Goal: Information Seeking & Learning: Learn about a topic

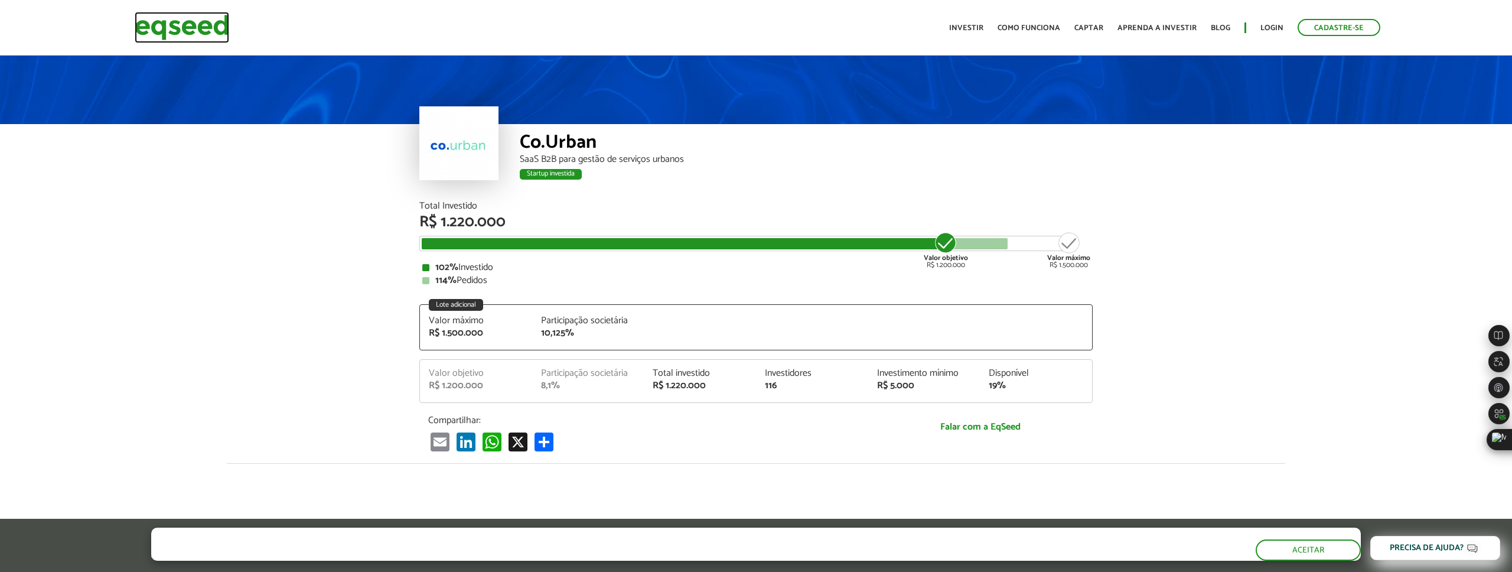
click at [219, 32] on img at bounding box center [182, 27] width 94 height 31
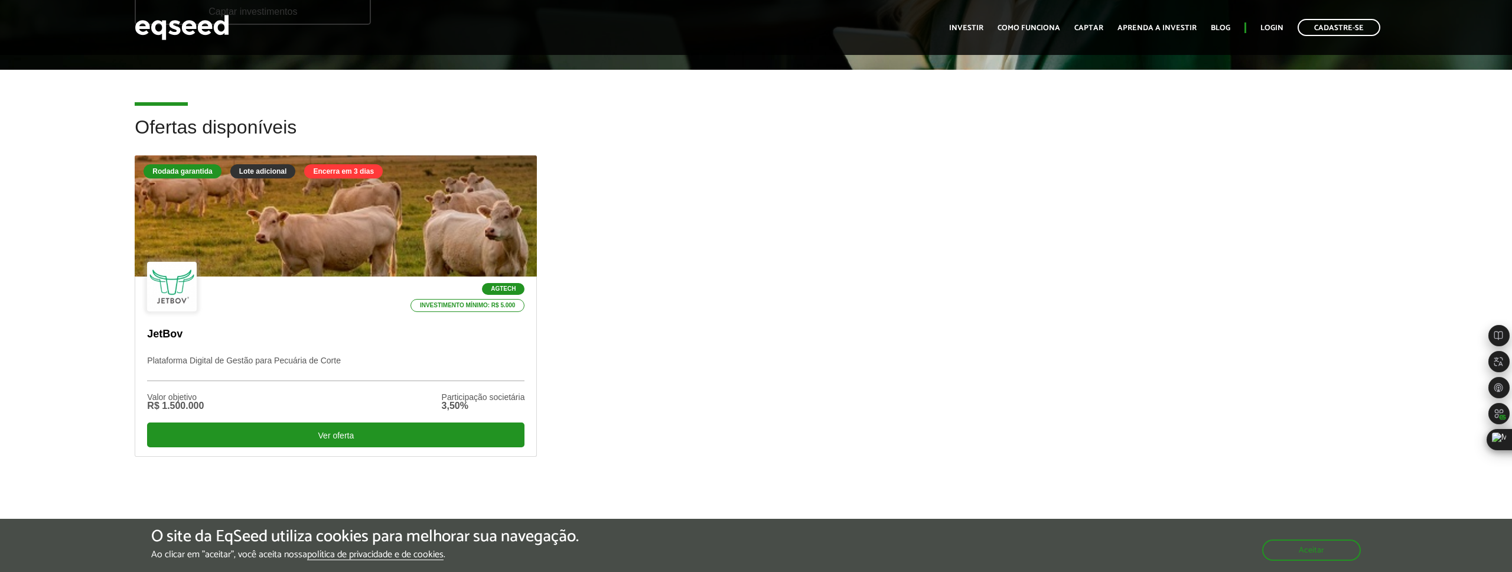
scroll to position [278, 0]
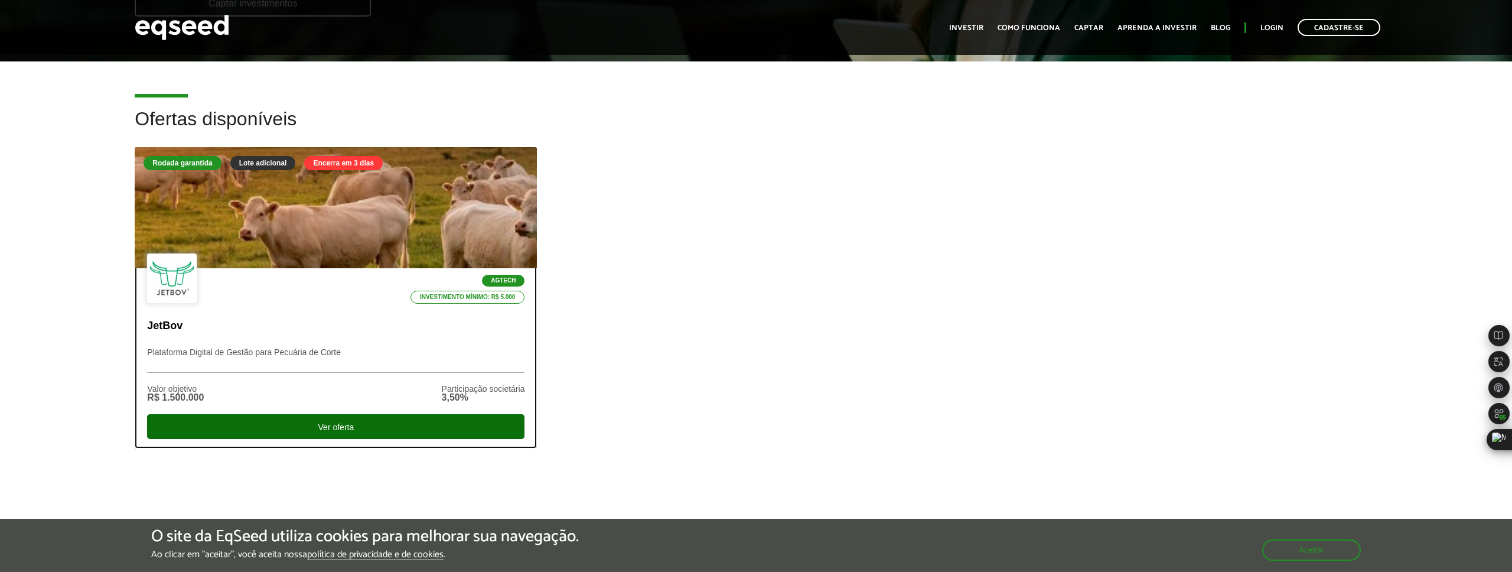
click at [410, 423] on div "Ver oferta" at bounding box center [335, 426] width 377 height 25
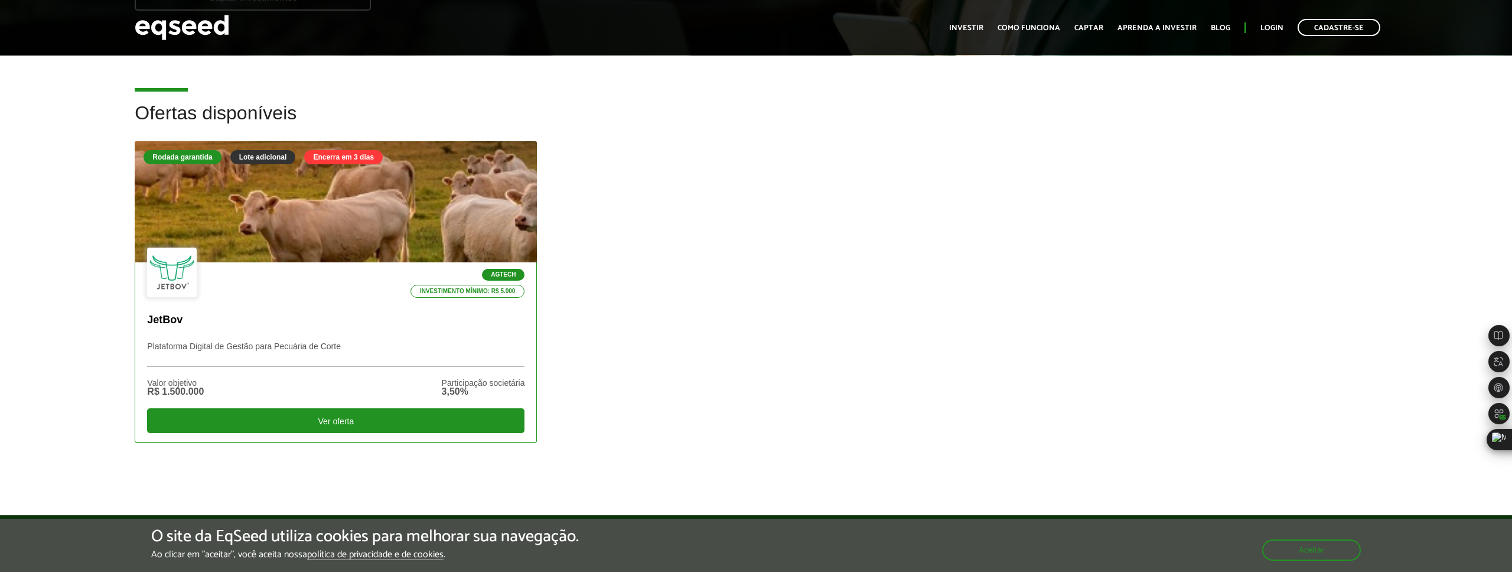
scroll to position [264, 0]
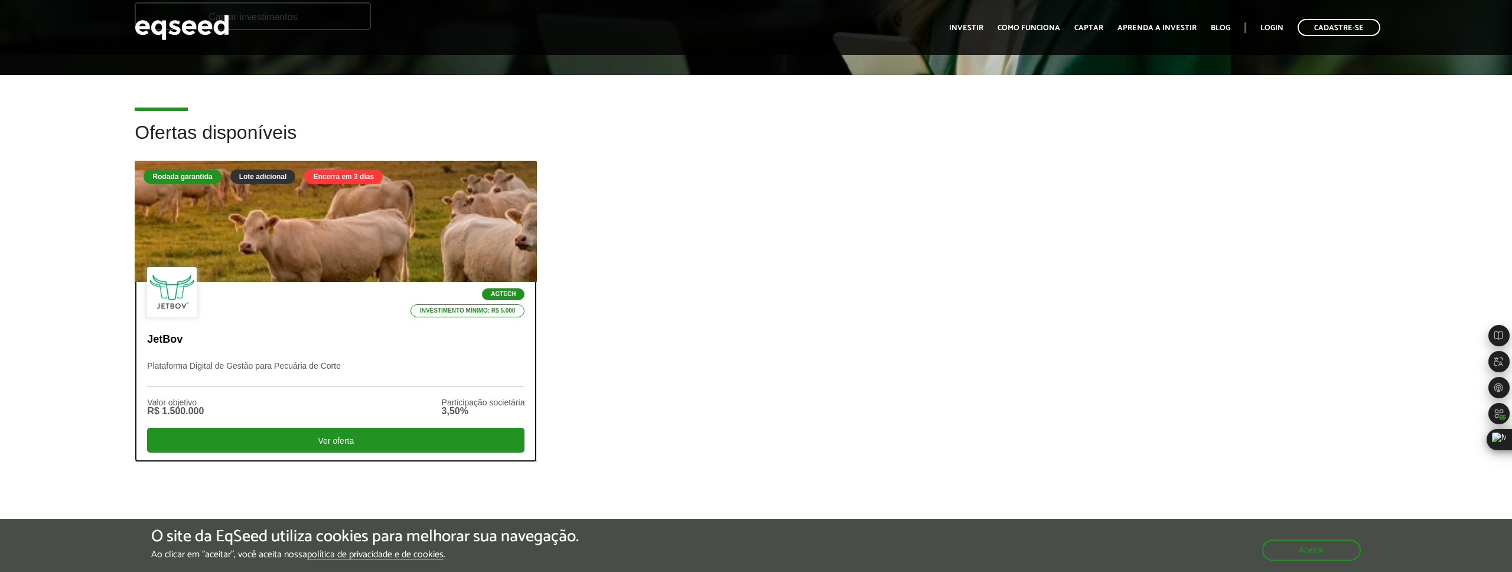
click at [396, 213] on div at bounding box center [335, 221] width 482 height 145
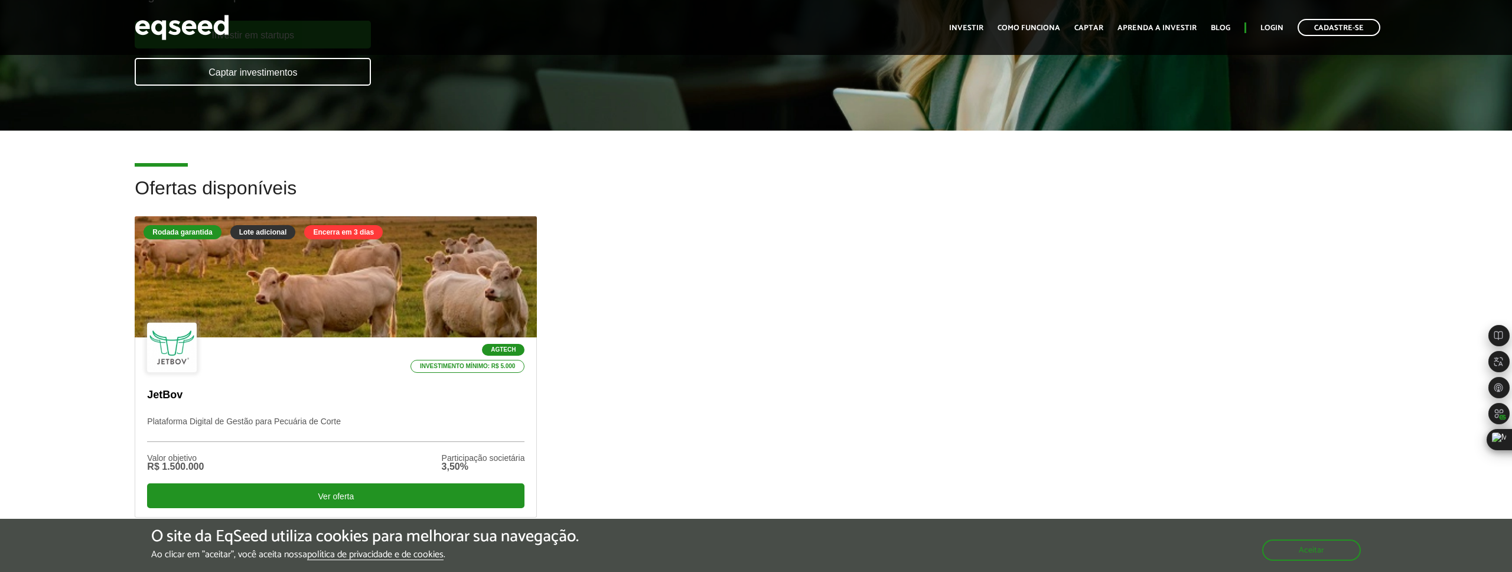
scroll to position [0, 0]
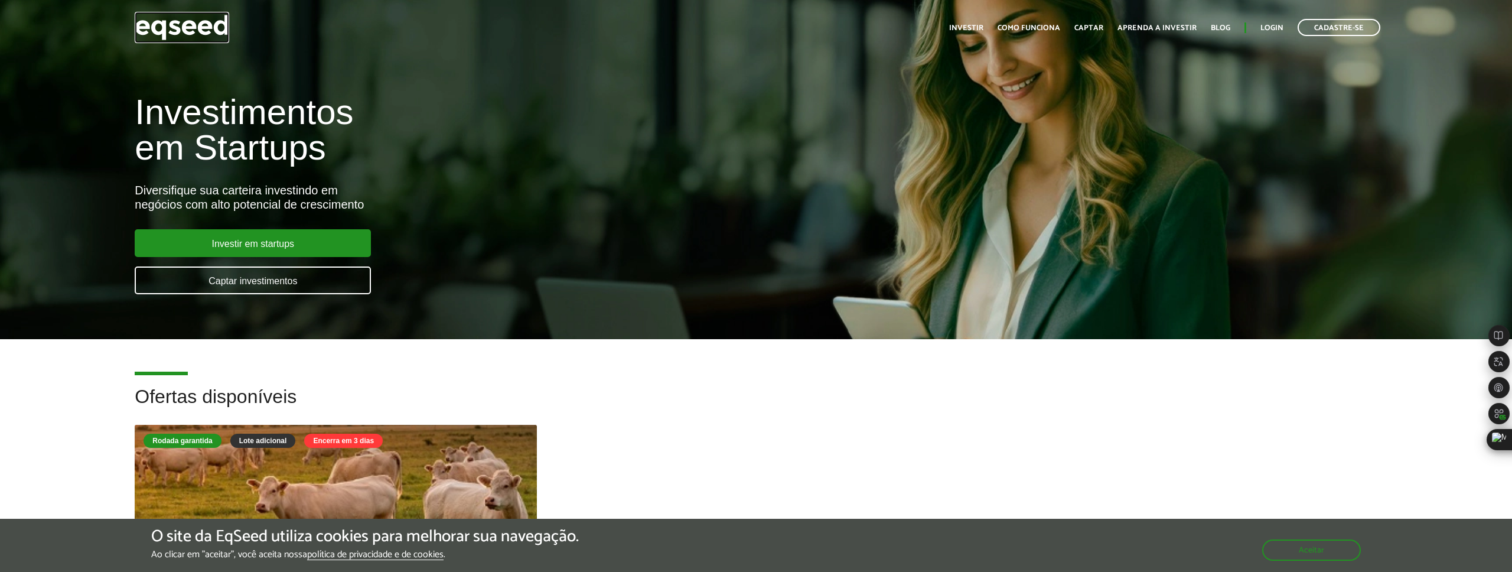
click at [188, 30] on img at bounding box center [182, 27] width 94 height 31
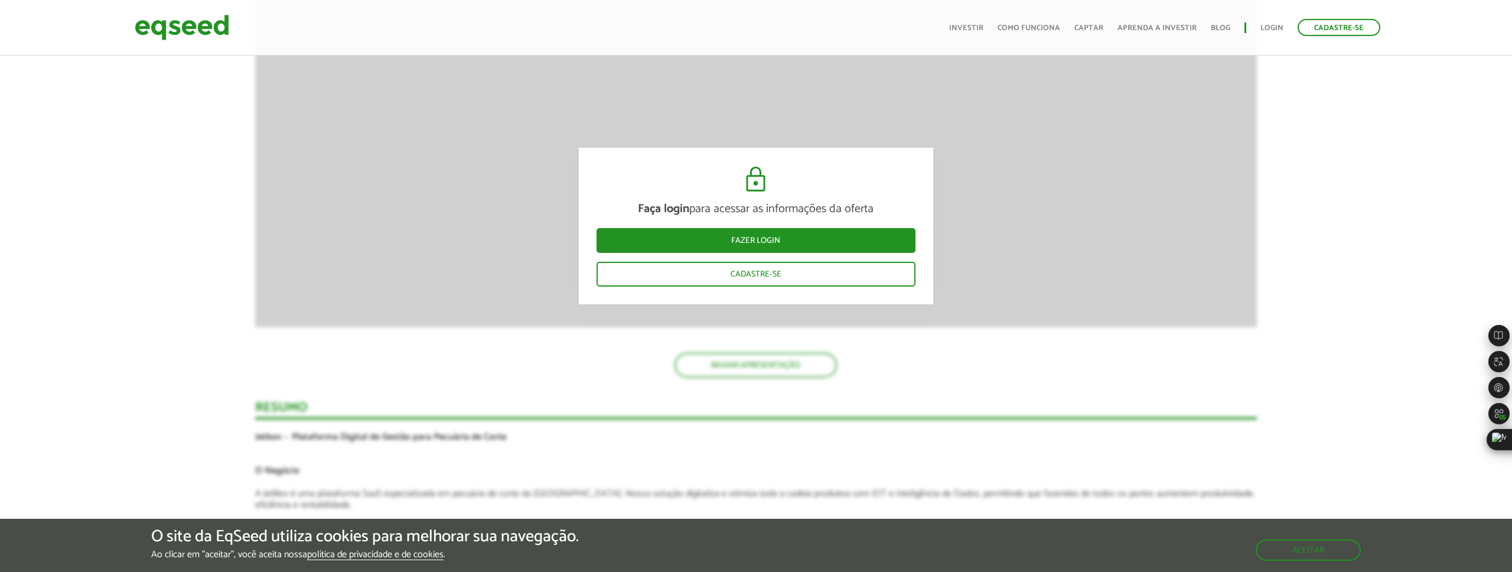
scroll to position [2251, 0]
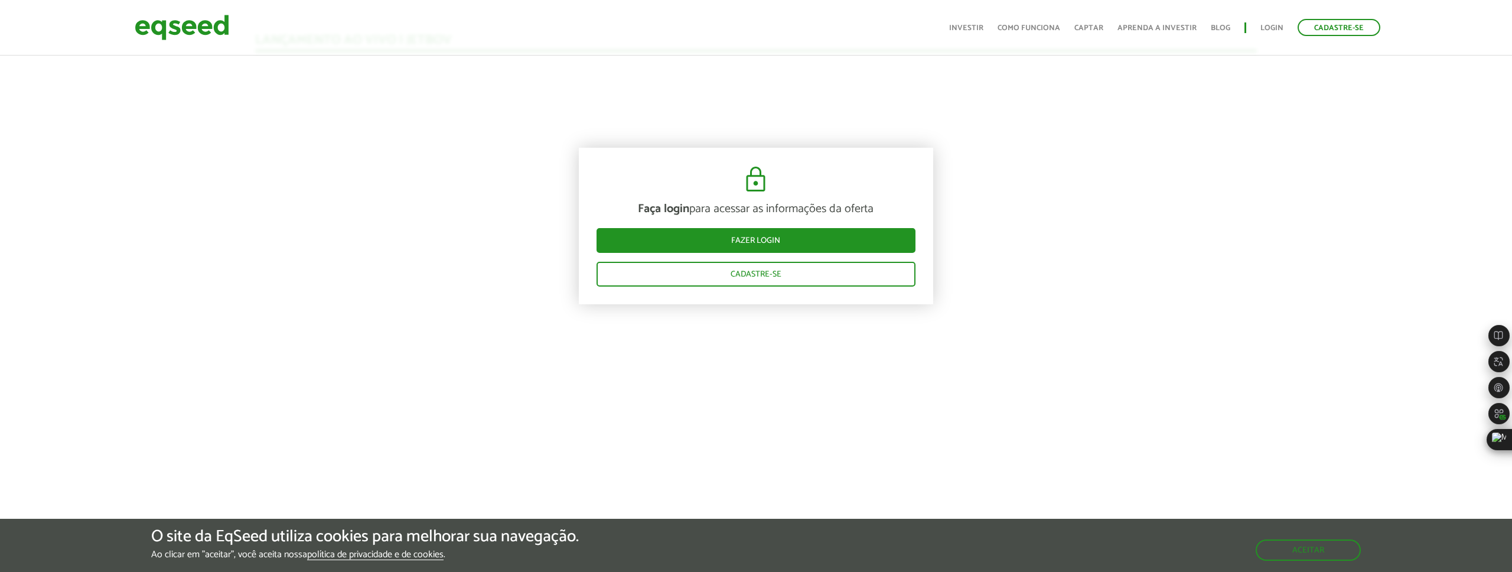
scroll to position [1263, 0]
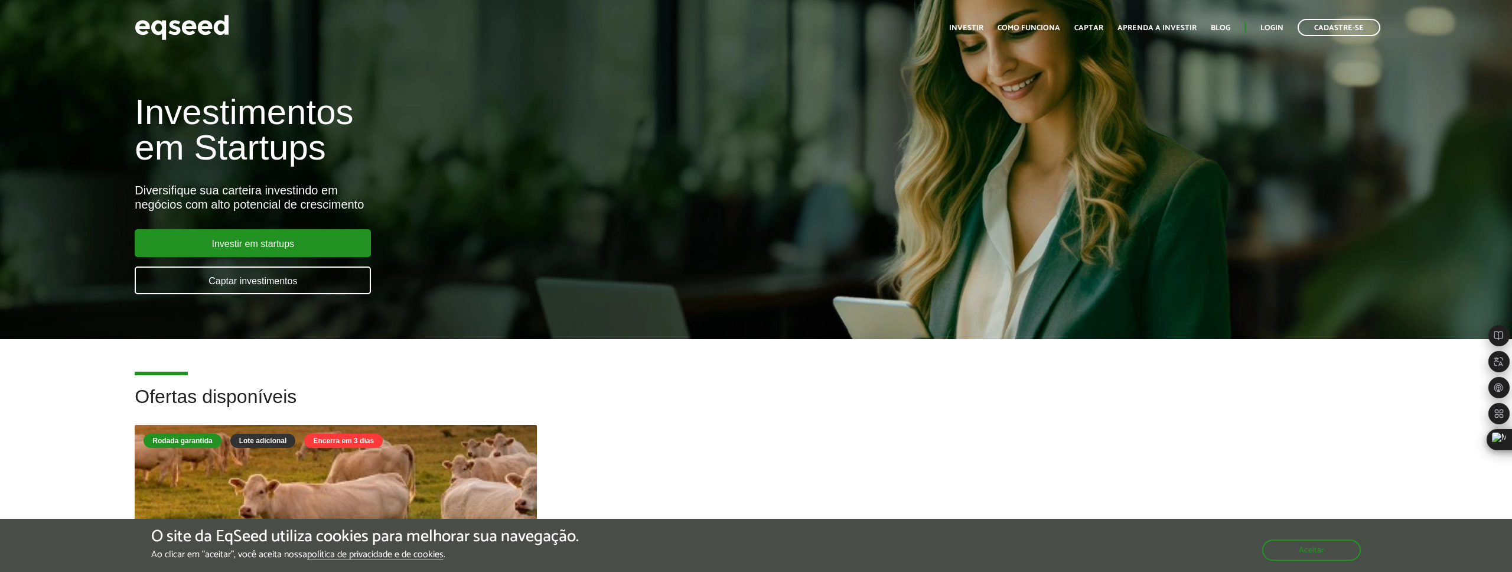
click at [354, 450] on div "Rodada garantida Lote adicional Encerra em 3 dias" at bounding box center [335, 441] width 384 height 17
